Goal: Transaction & Acquisition: Purchase product/service

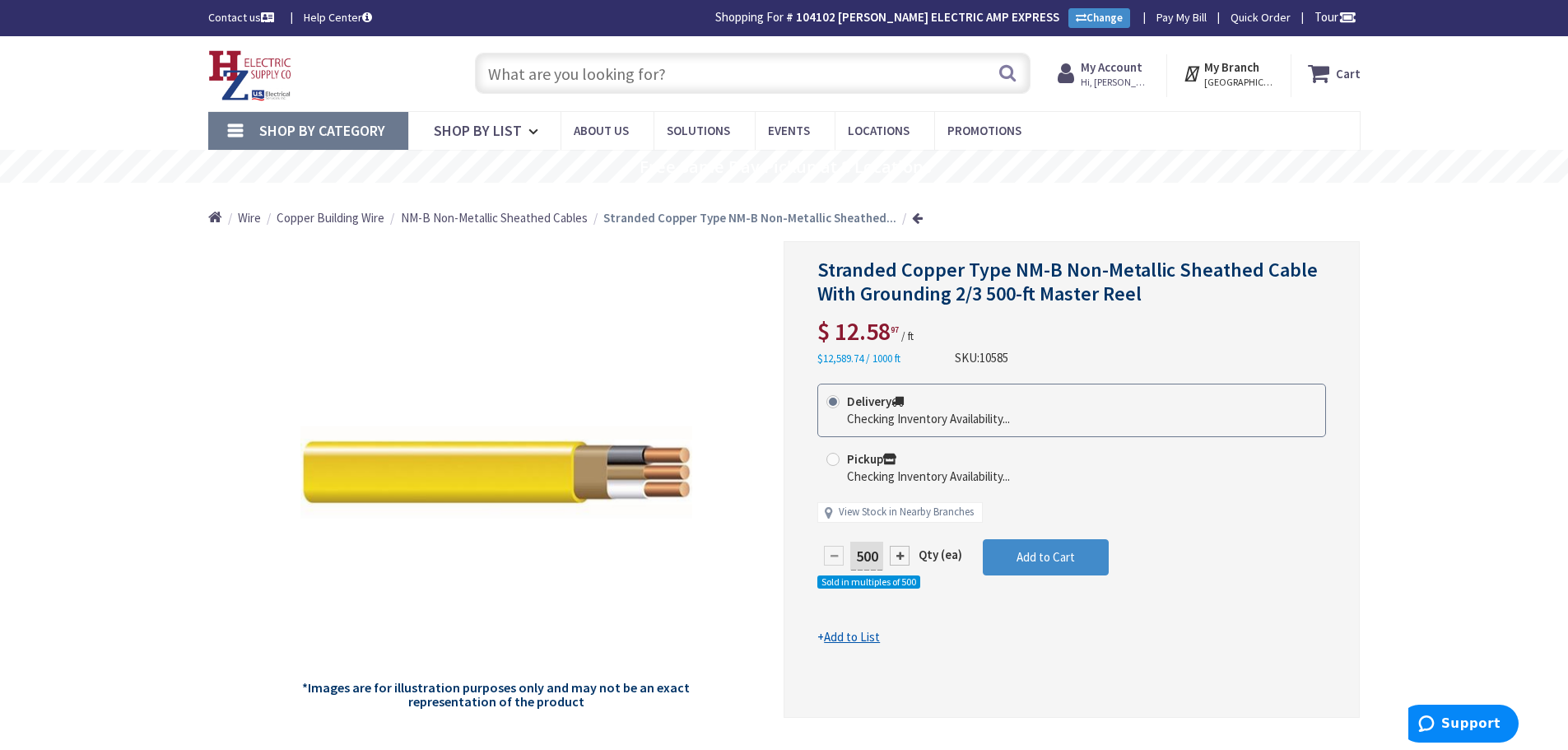
click at [281, 80] on img at bounding box center [250, 76] width 84 height 51
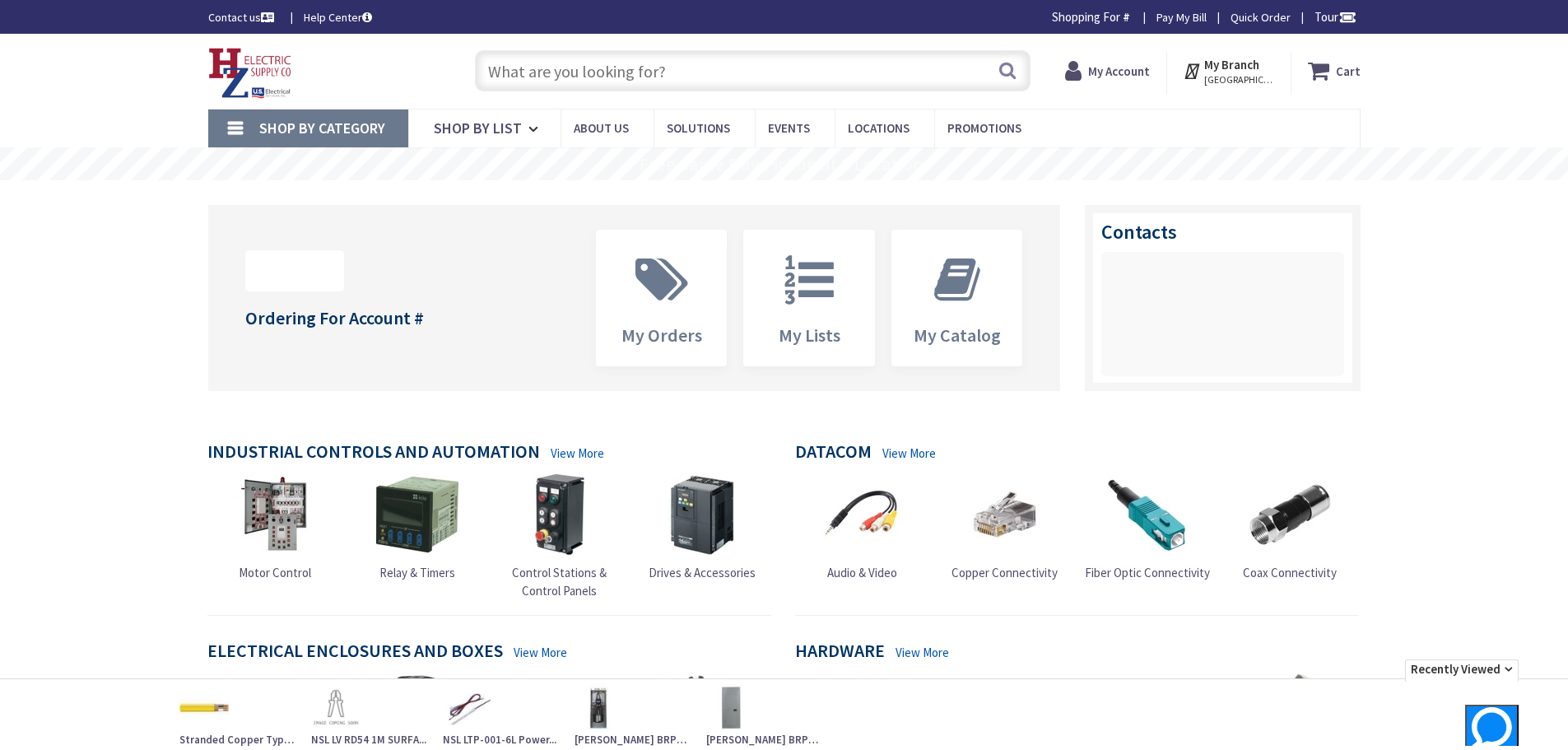
type input "Piper Farm, [STREET_ADDRESS]"
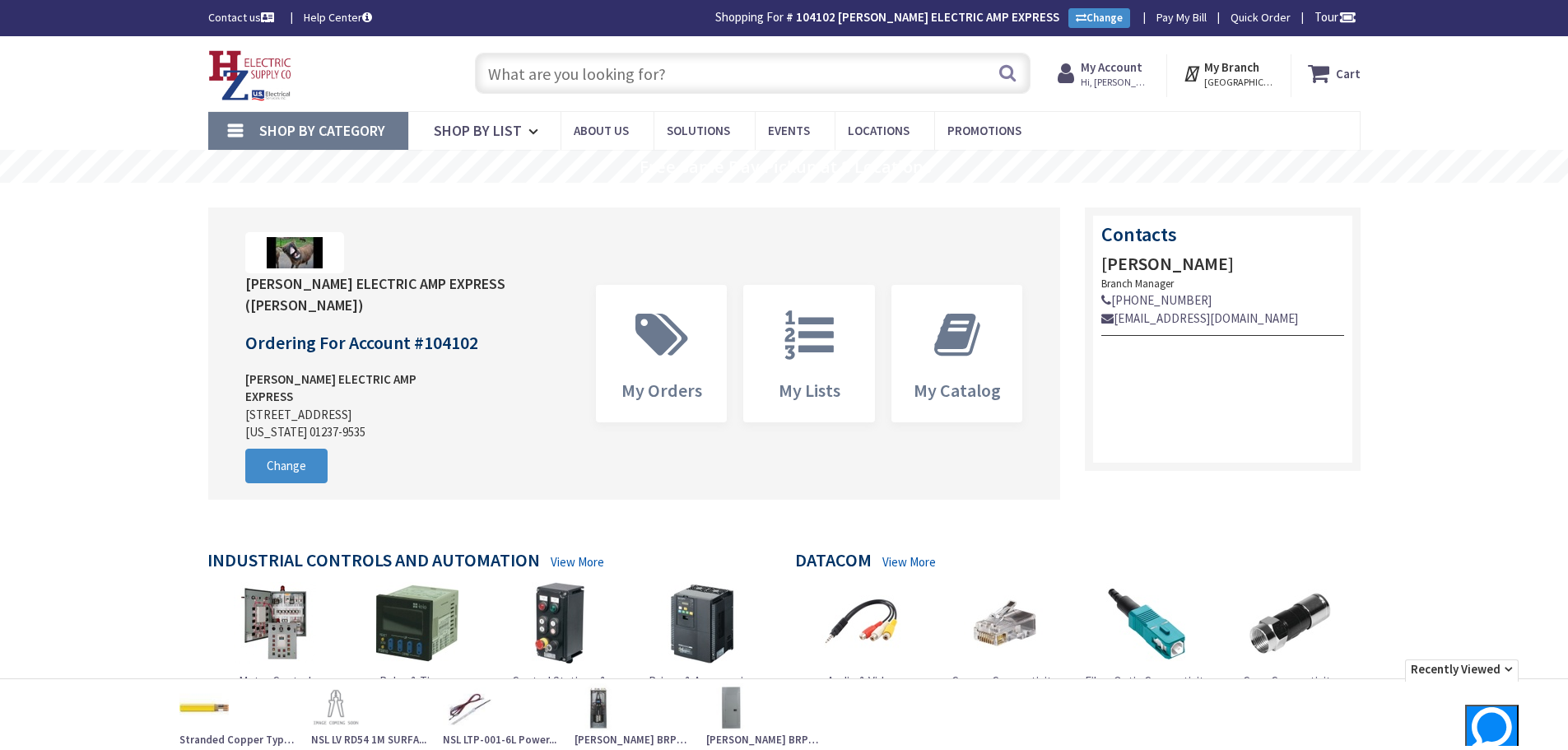
click at [688, 75] on input "text" at bounding box center [752, 74] width 555 height 42
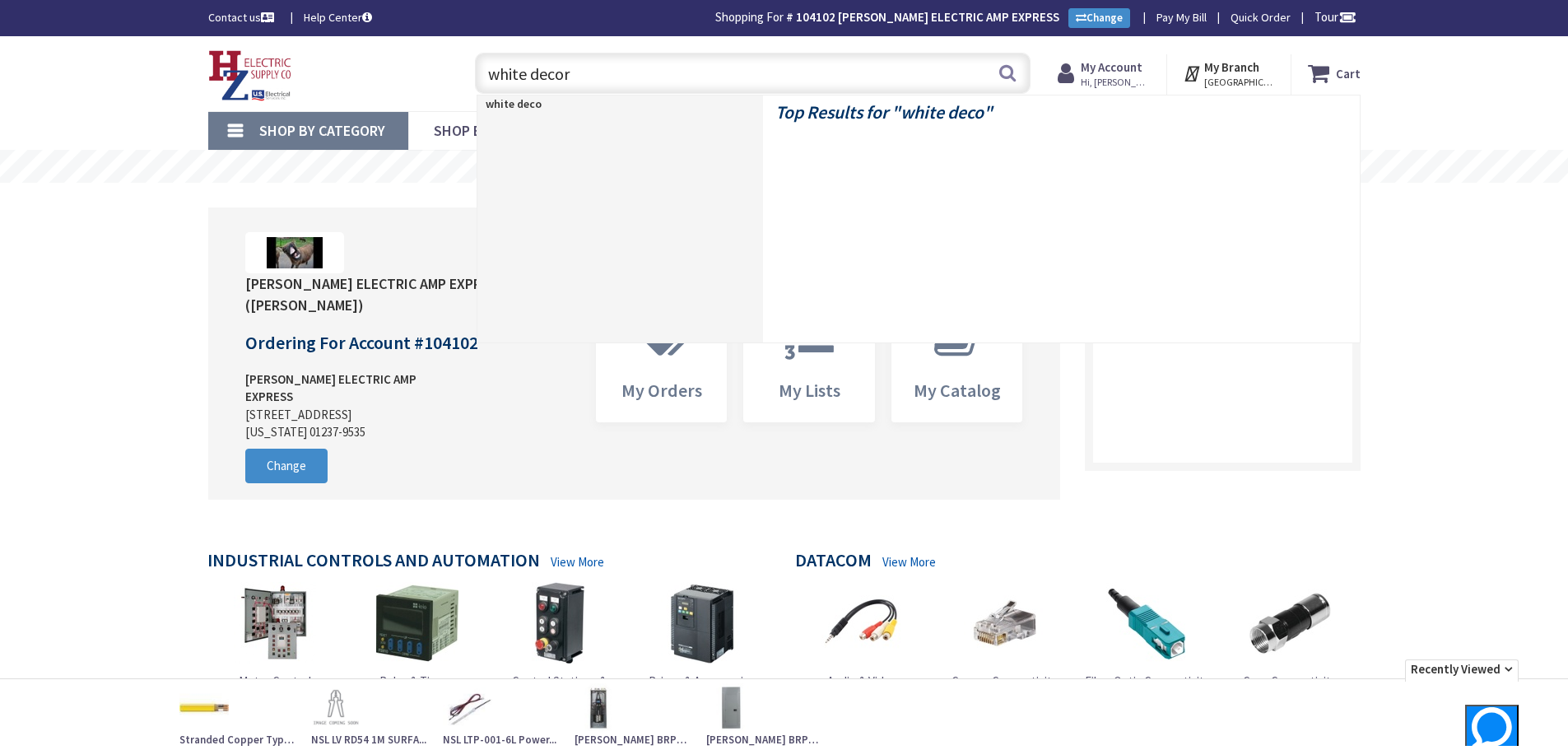
type input "white decora"
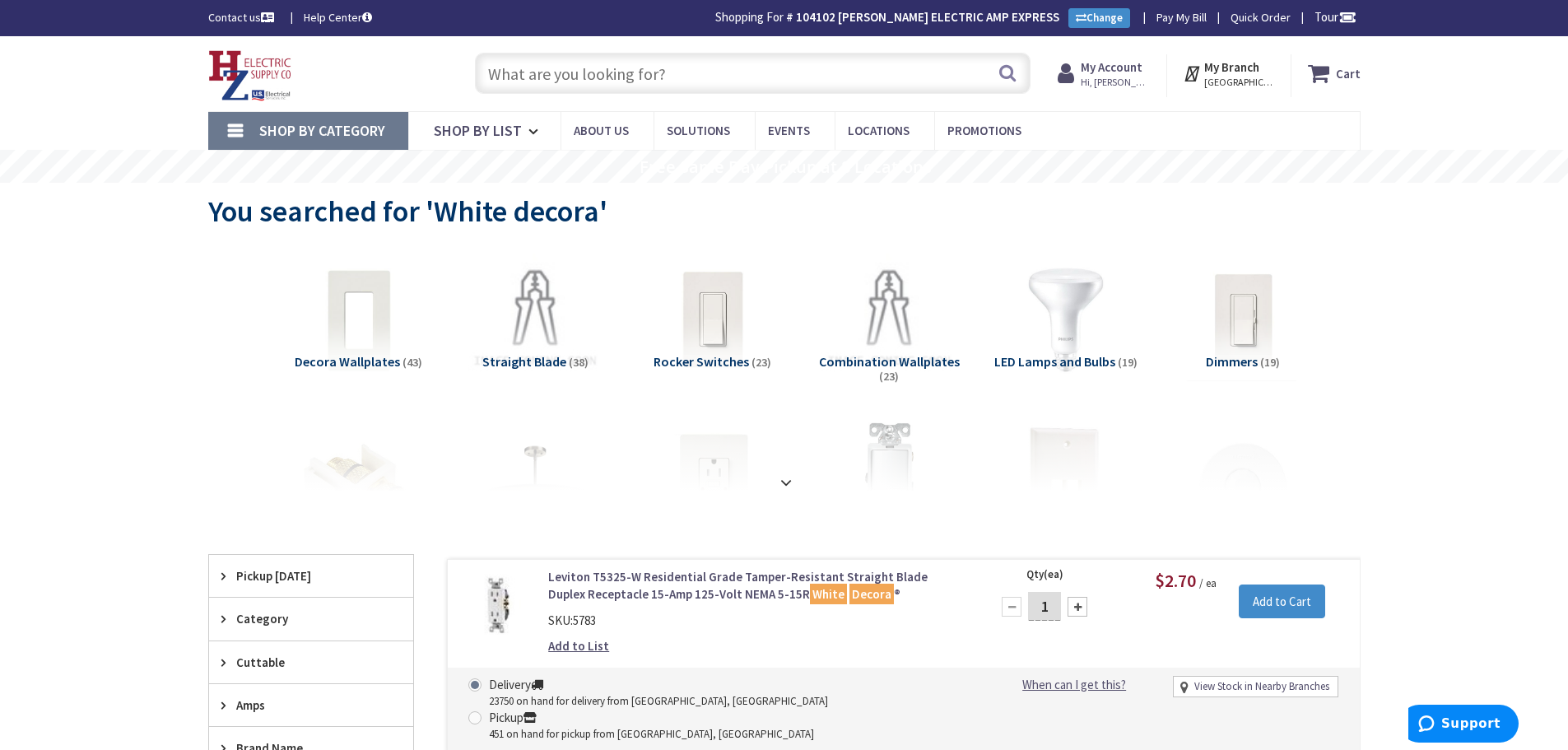
click at [685, 88] on input "text" at bounding box center [752, 74] width 555 height 42
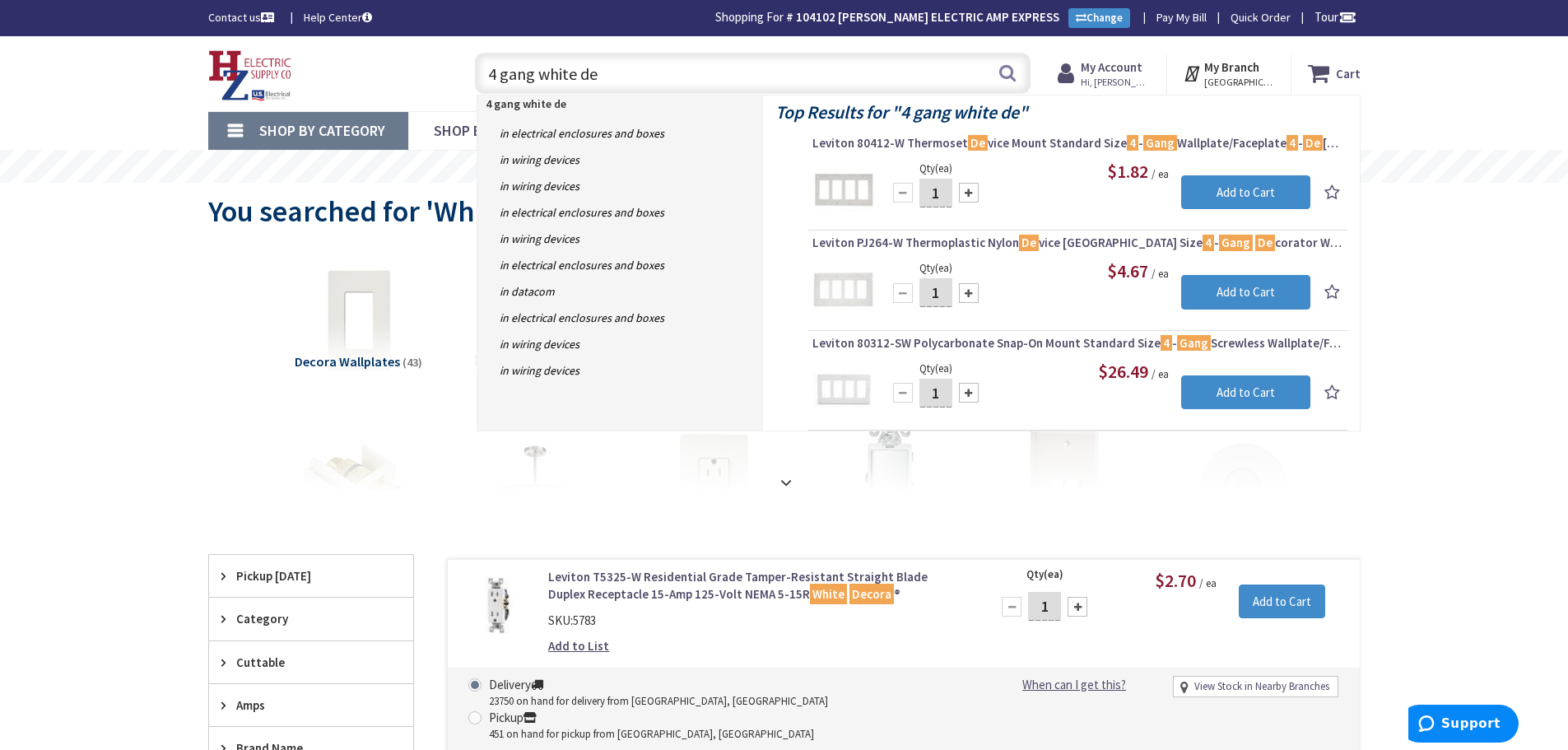
drag, startPoint x: 631, startPoint y: 85, endPoint x: 467, endPoint y: 91, distance: 164.1
click at [468, 91] on div "4 gang white de 4 gang white de Search" at bounding box center [748, 73] width 564 height 53
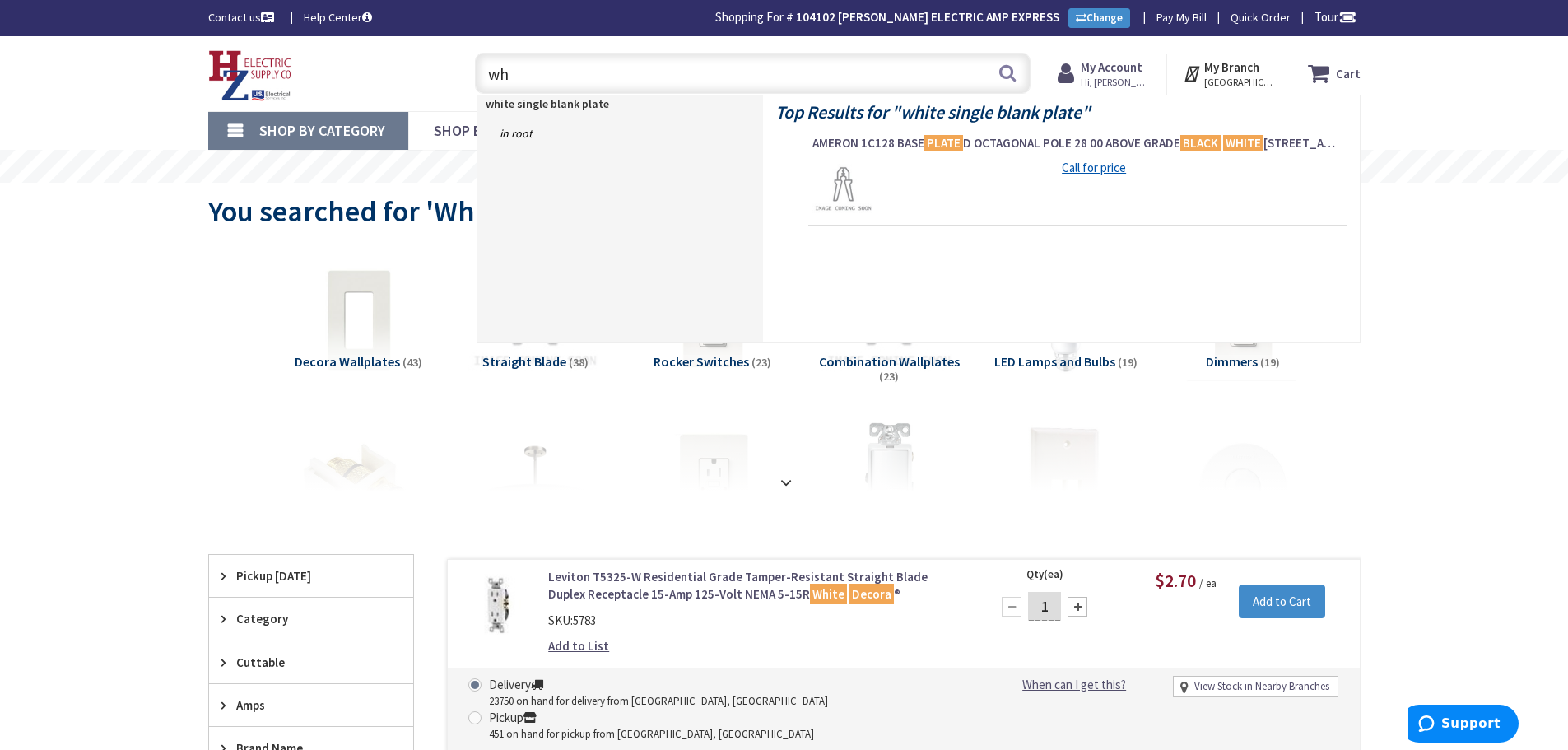
type input "w"
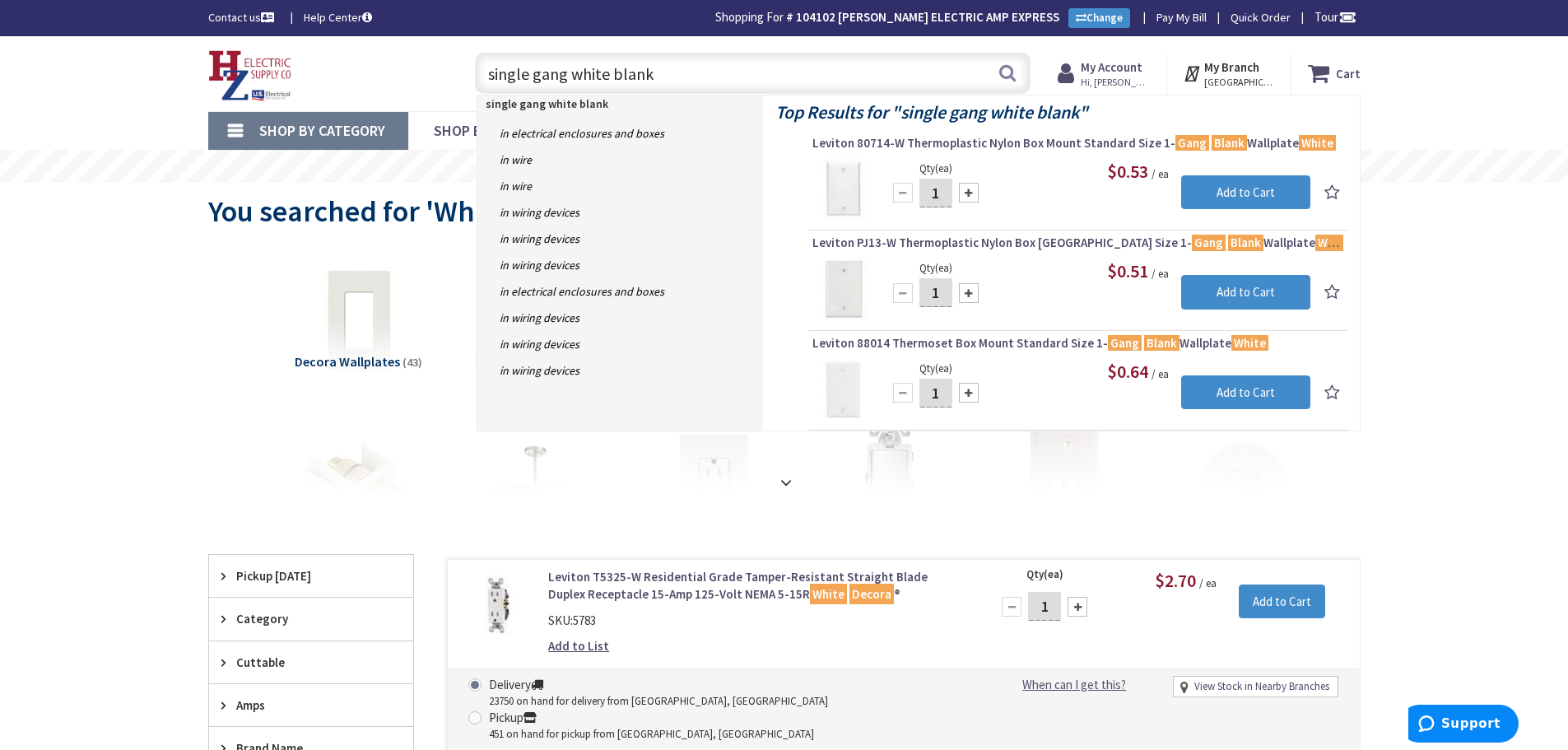
type input "single gang white blank"
